Goal: Information Seeking & Learning: Learn about a topic

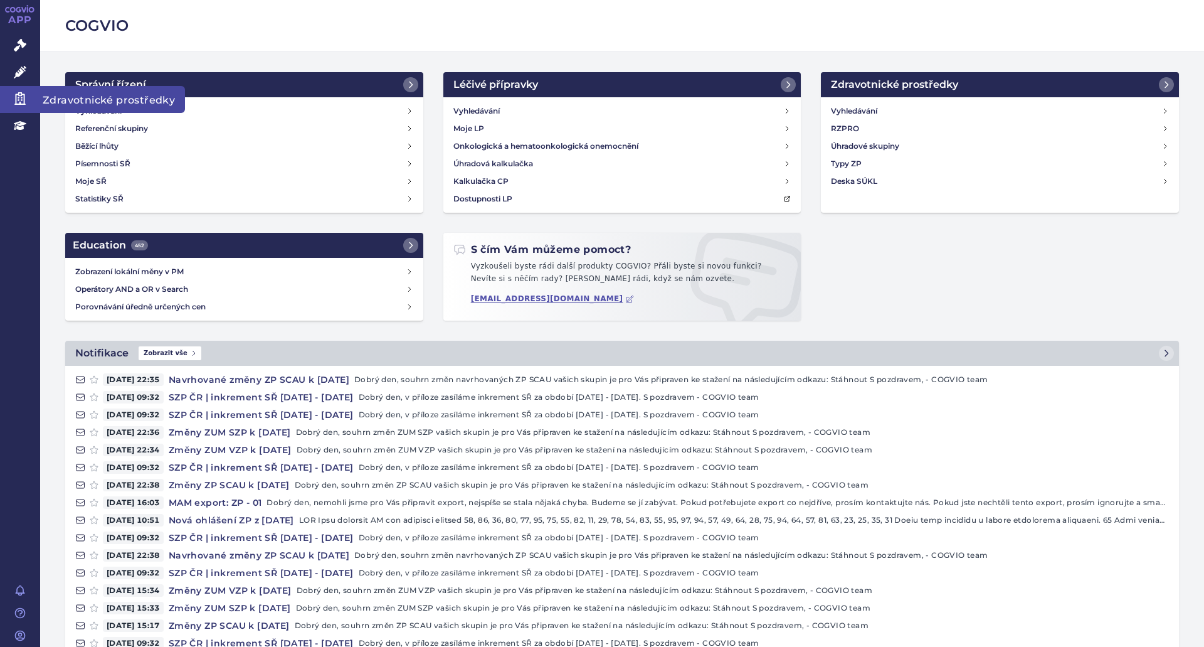
click at [97, 99] on span "Zdravotnické prostředky" at bounding box center [112, 99] width 145 height 26
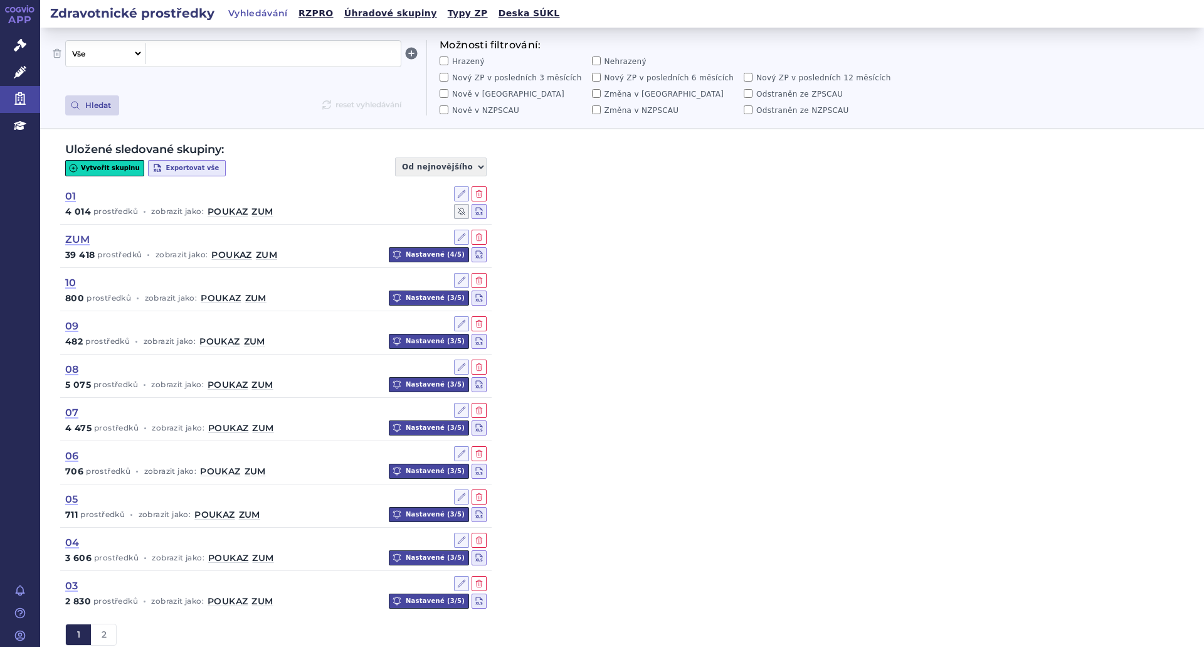
click at [186, 54] on span at bounding box center [273, 53] width 245 height 16
paste span
click at [107, 109] on button "Hledat" at bounding box center [92, 105] width 54 height 20
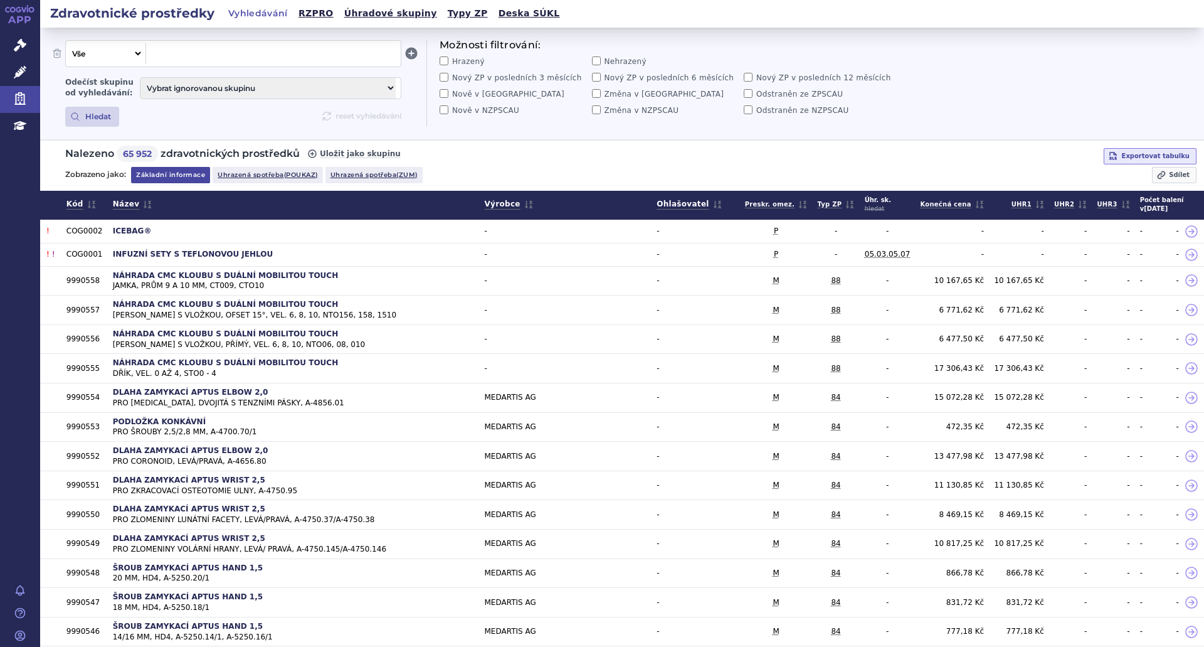
click at [137, 56] on select "Vše Název/Kód ZP Výrobce Ohlašovatel Typ ZP Úhradová skupina Kategorie ZUM Spis…" at bounding box center [104, 53] width 77 height 21
click at [66, 43] on select "Vše Název/Kód ZP Výrobce Ohlašovatel Typ ZP Úhradová skupina Kategorie ZUM Spis…" at bounding box center [104, 53] width 77 height 21
select select "filter-sukls"
click at [204, 58] on span at bounding box center [273, 53] width 245 height 16
paste span
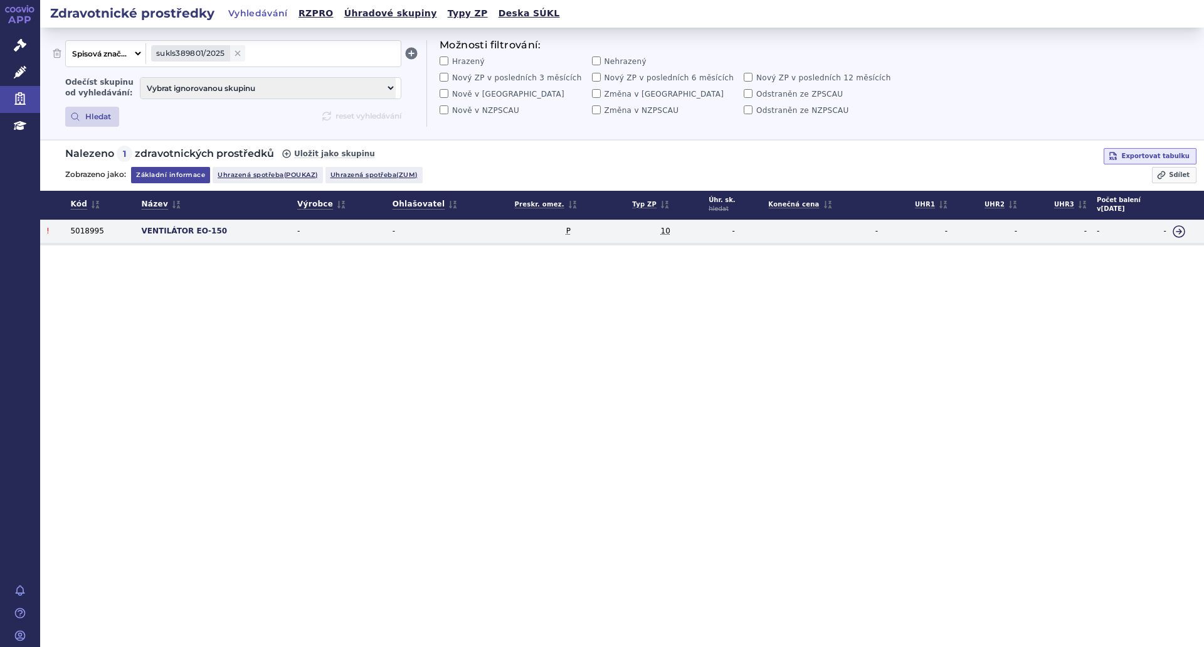
click at [1174, 230] on icon at bounding box center [1179, 231] width 15 height 15
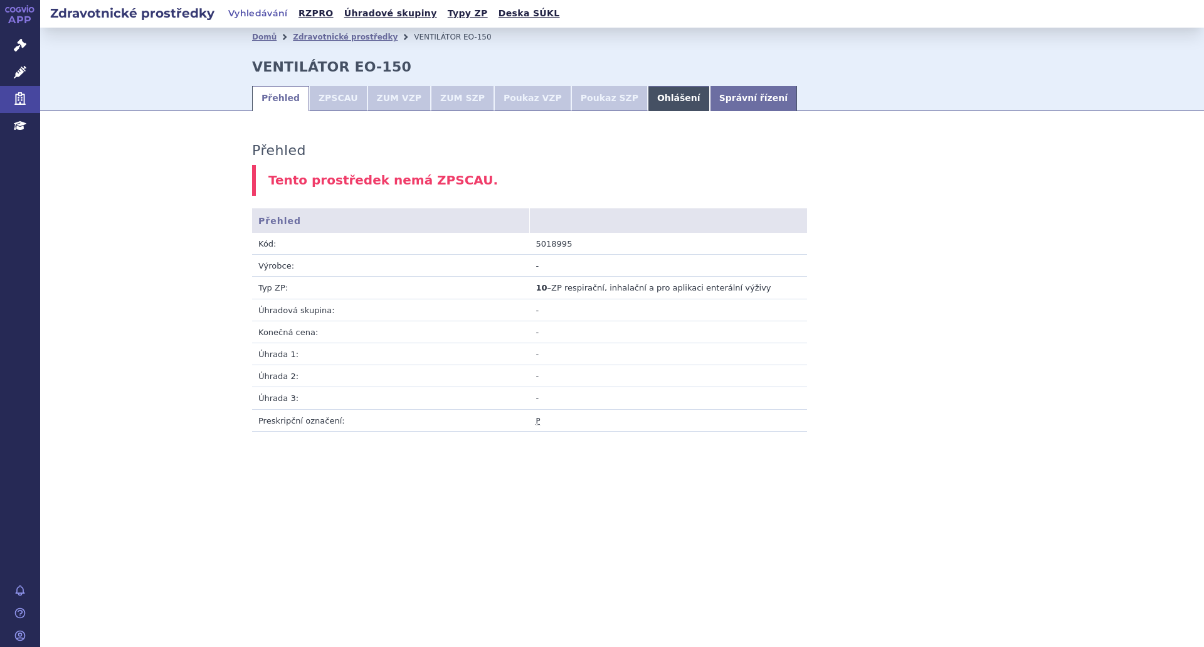
click at [648, 97] on link "Ohlášení" at bounding box center [679, 98] width 62 height 25
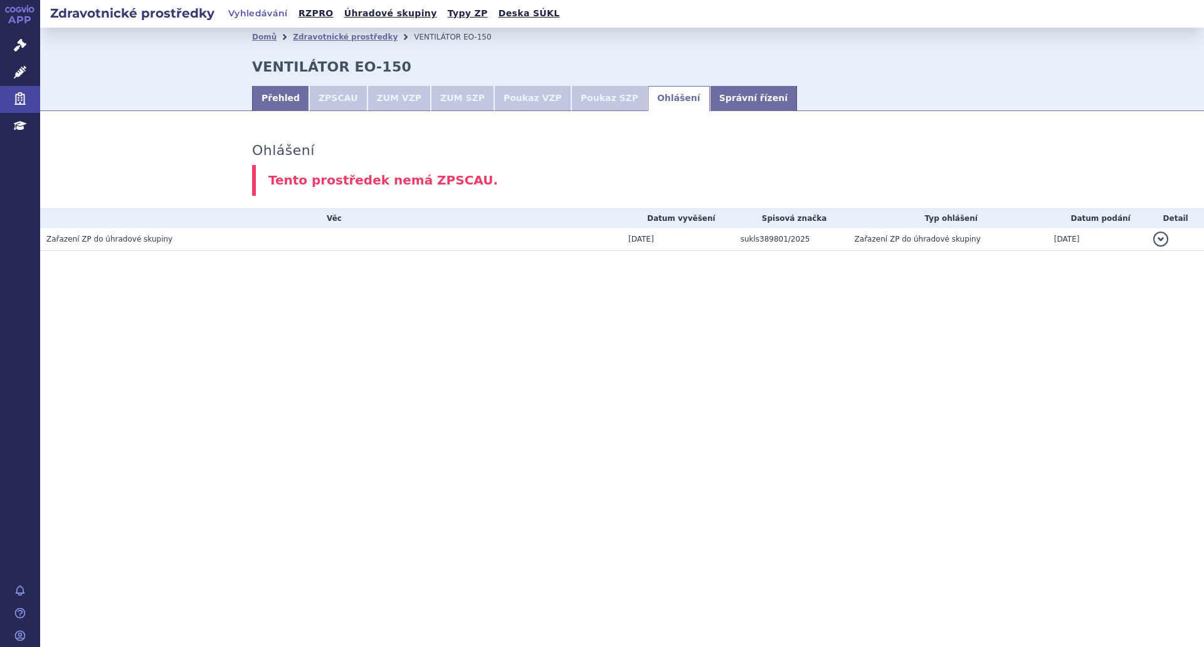
click at [1161, 241] on button "detail" at bounding box center [1161, 238] width 15 height 15
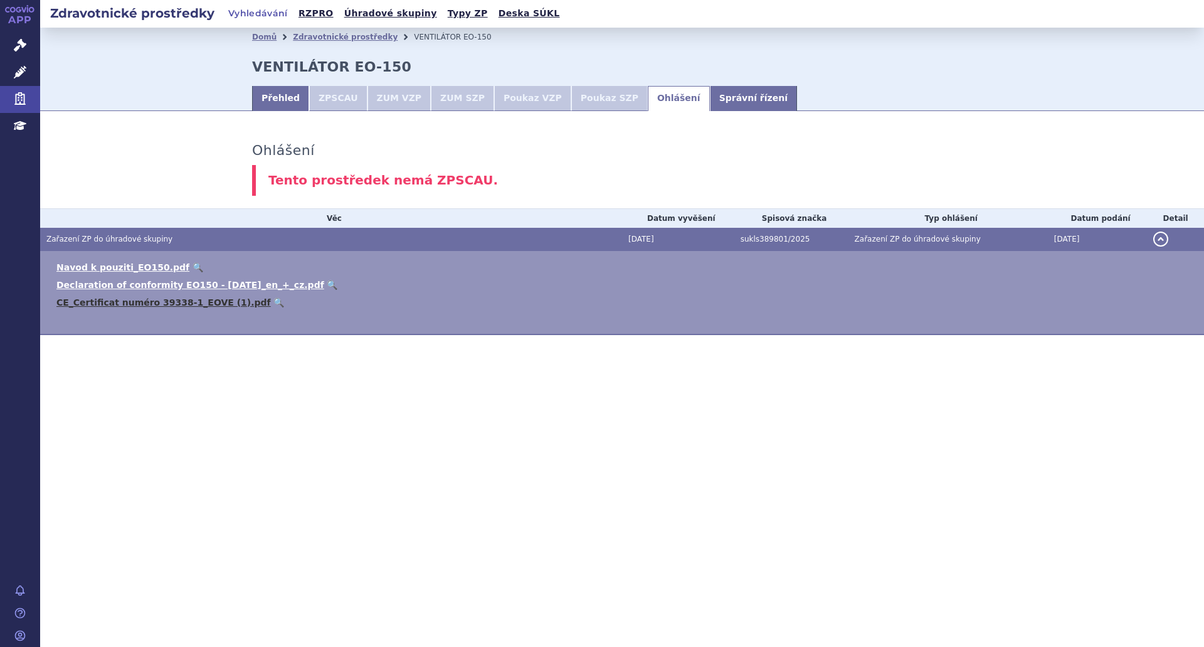
click at [114, 300] on link "CE_Certificat numéro 39338-1_EOVE (1).pdf" at bounding box center [163, 302] width 215 height 10
click at [175, 286] on link "Declaration of conformity EO150 - [DATE]_en_+_cz.pdf" at bounding box center [190, 285] width 268 height 10
click at [272, 93] on link "Přehled" at bounding box center [280, 98] width 57 height 25
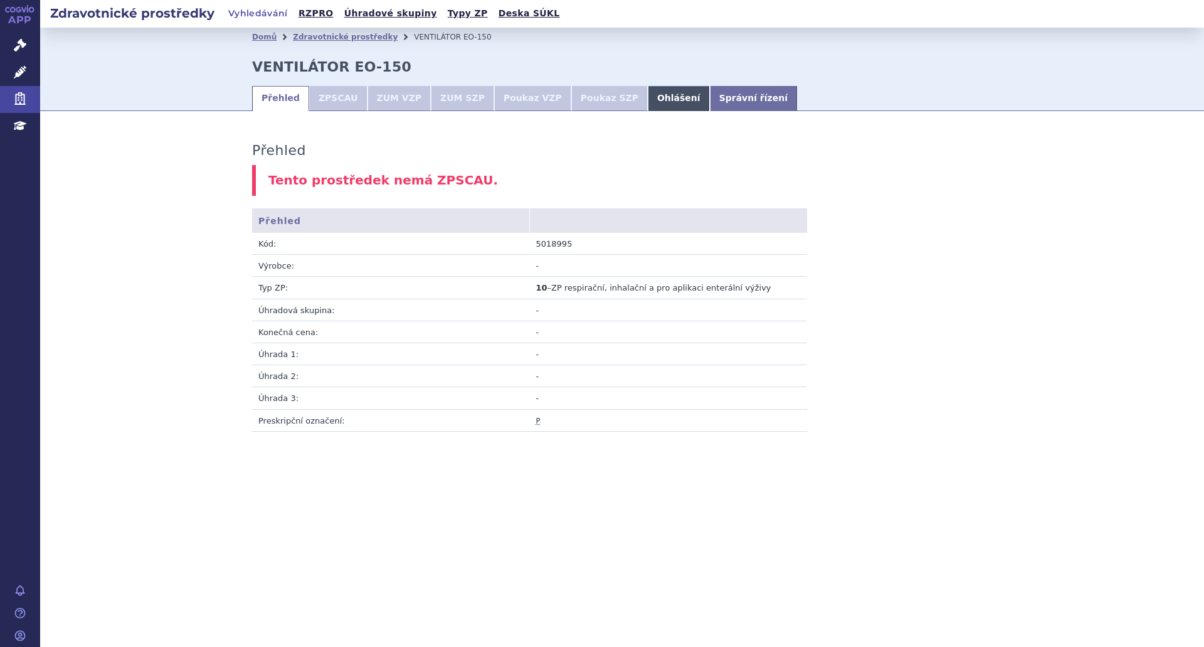
click at [648, 96] on link "Ohlášení" at bounding box center [679, 98] width 62 height 25
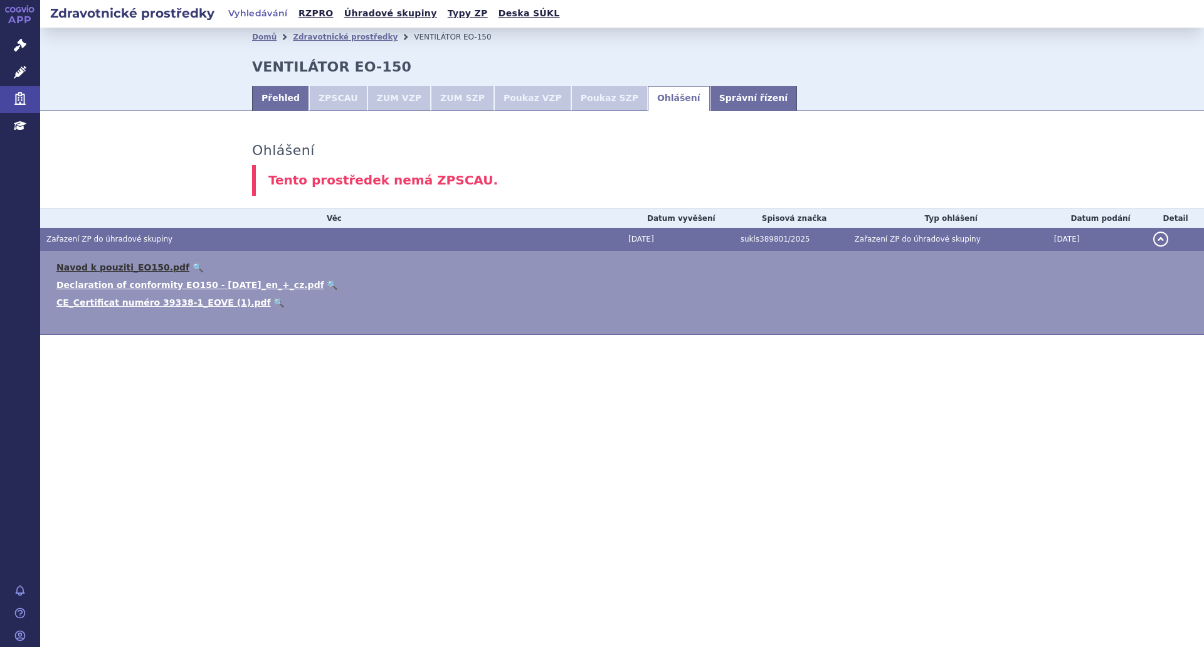
click at [117, 267] on link "Navod k pouziti_EO150.pdf" at bounding box center [122, 267] width 133 height 10
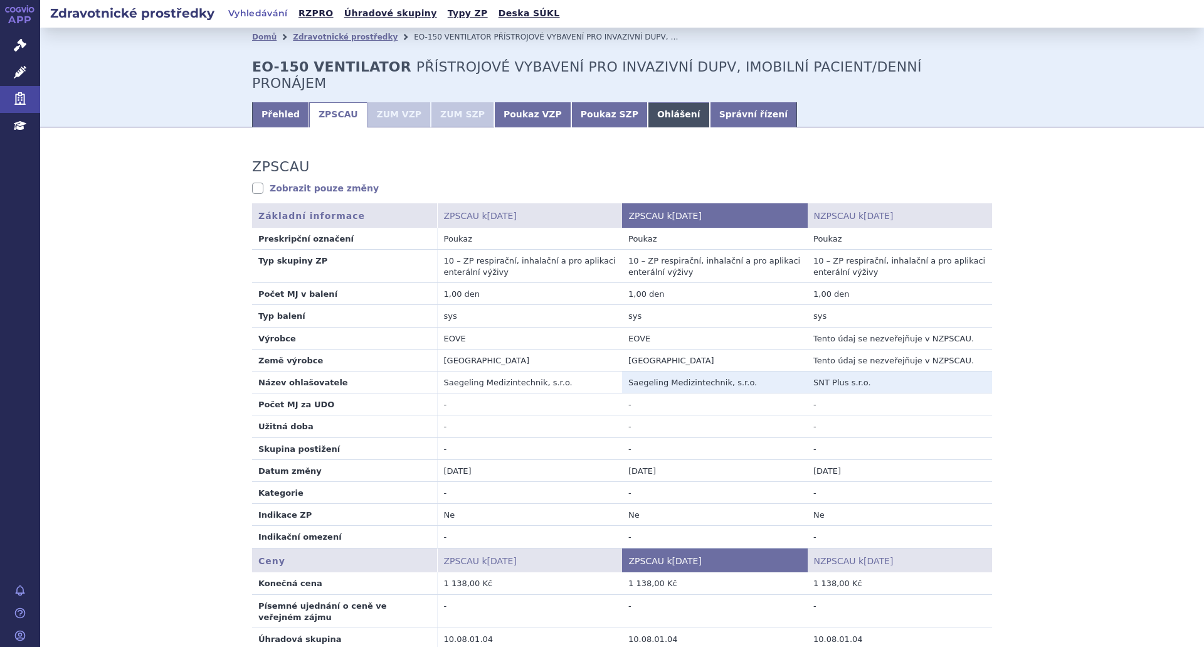
click at [648, 105] on link "Ohlášení" at bounding box center [679, 114] width 62 height 25
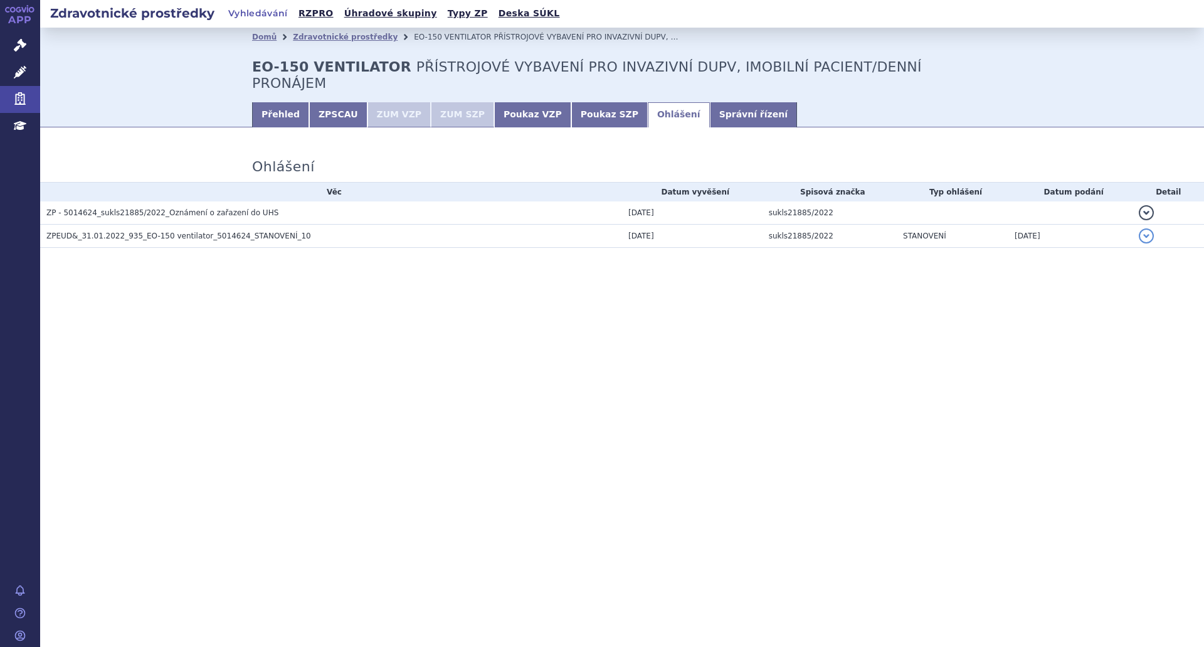
click at [1146, 205] on button "detail" at bounding box center [1146, 212] width 15 height 15
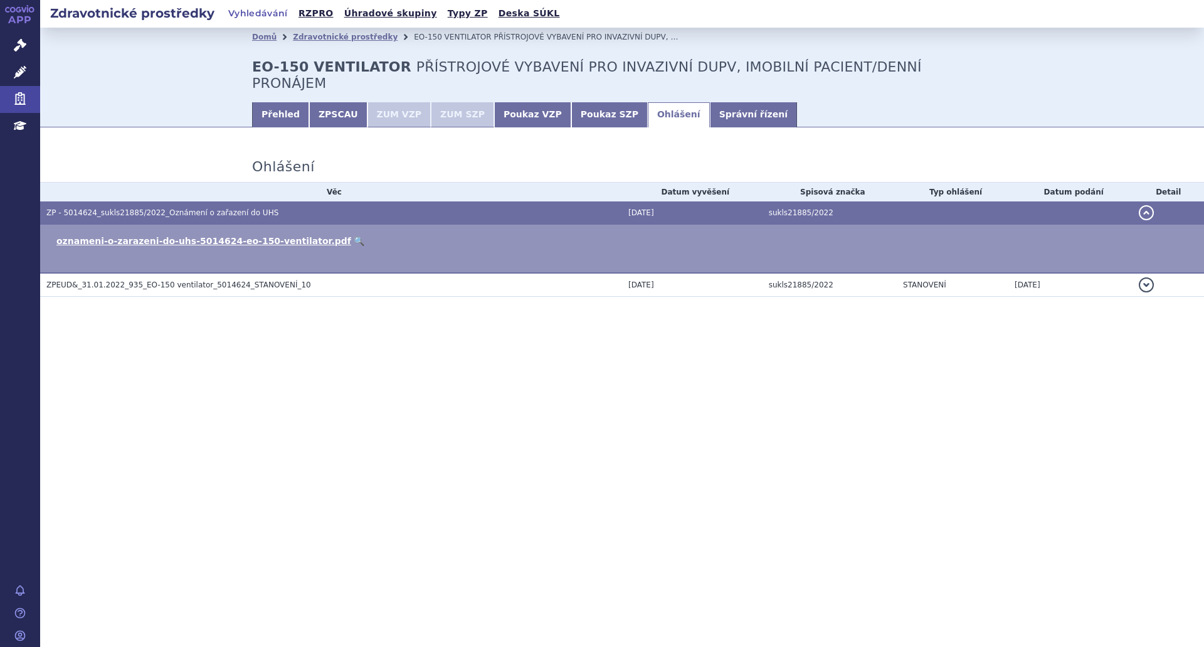
click at [1146, 277] on button "detail" at bounding box center [1146, 284] width 15 height 15
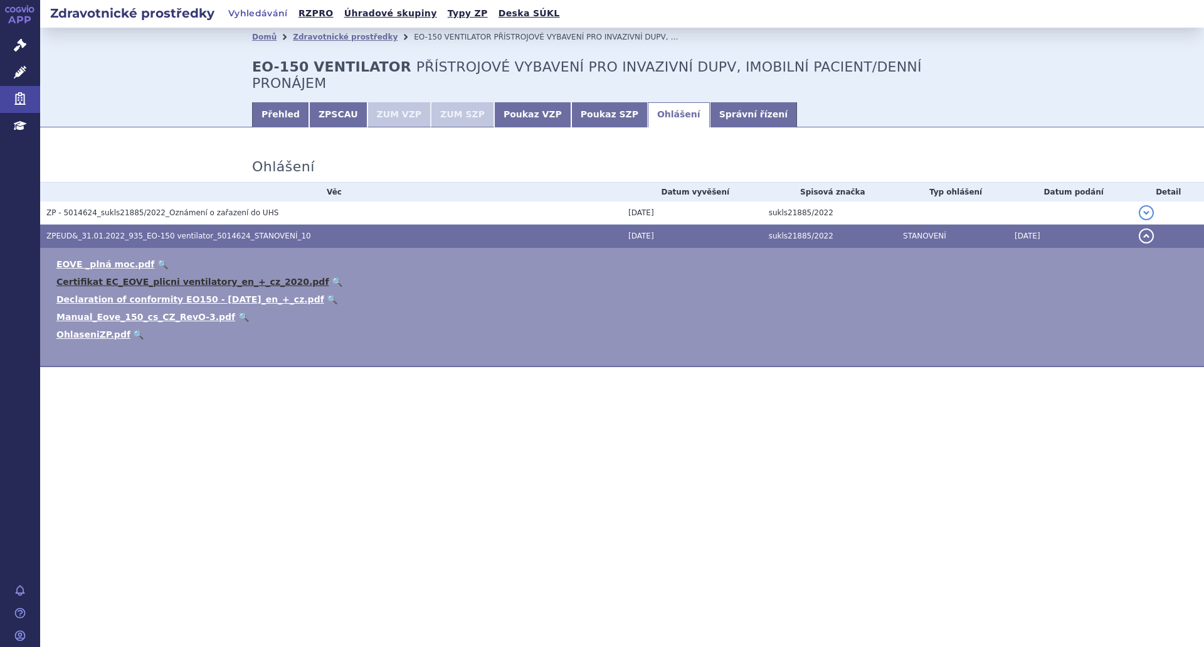
click at [105, 277] on link "Certifikat EC_EOVE_plicni ventilatory_en_+_cz_2020.pdf" at bounding box center [192, 282] width 272 height 10
